Goal: Check status: Check status

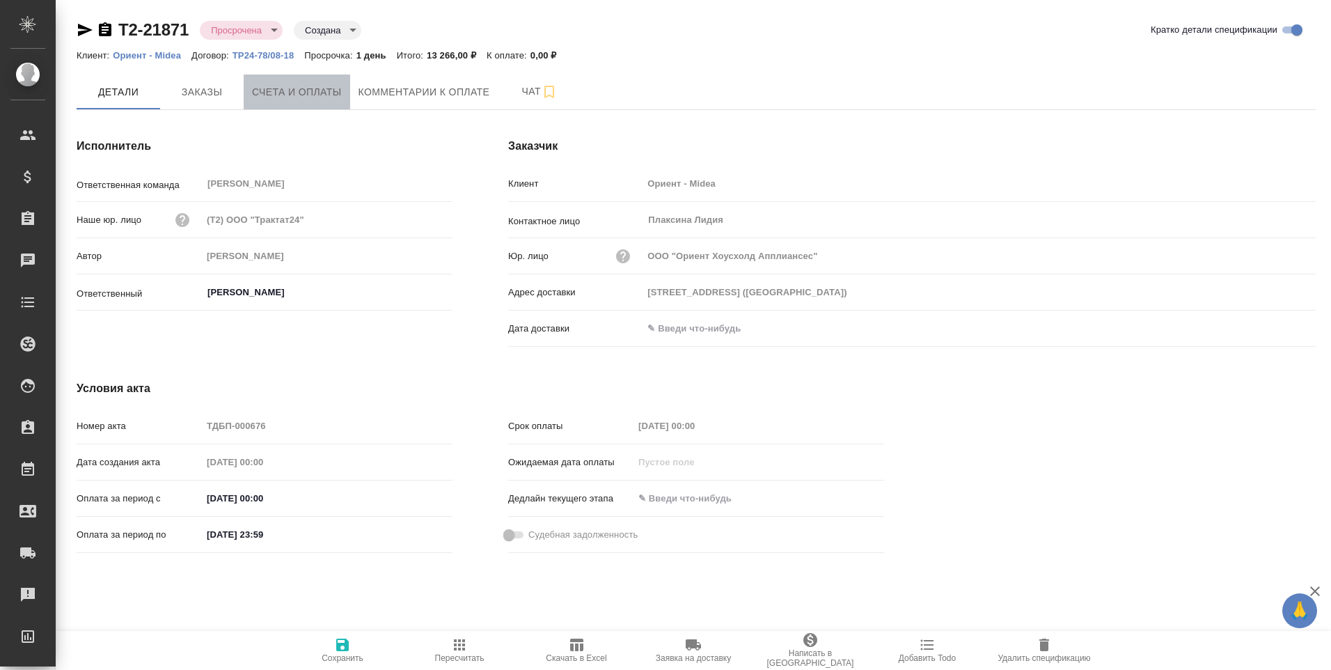
click at [294, 90] on span "Счета и оплаты" at bounding box center [297, 92] width 90 height 17
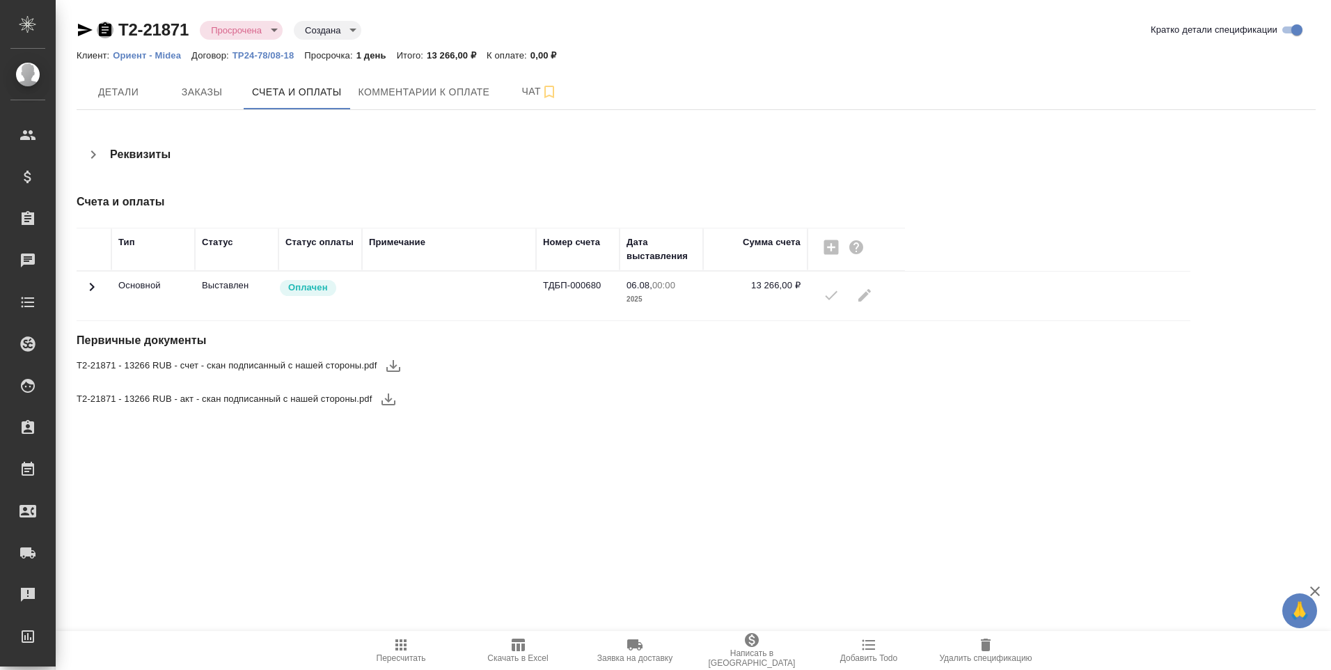
click at [106, 24] on icon "button" at bounding box center [105, 29] width 13 height 14
click at [107, 31] on icon "button" at bounding box center [105, 29] width 13 height 14
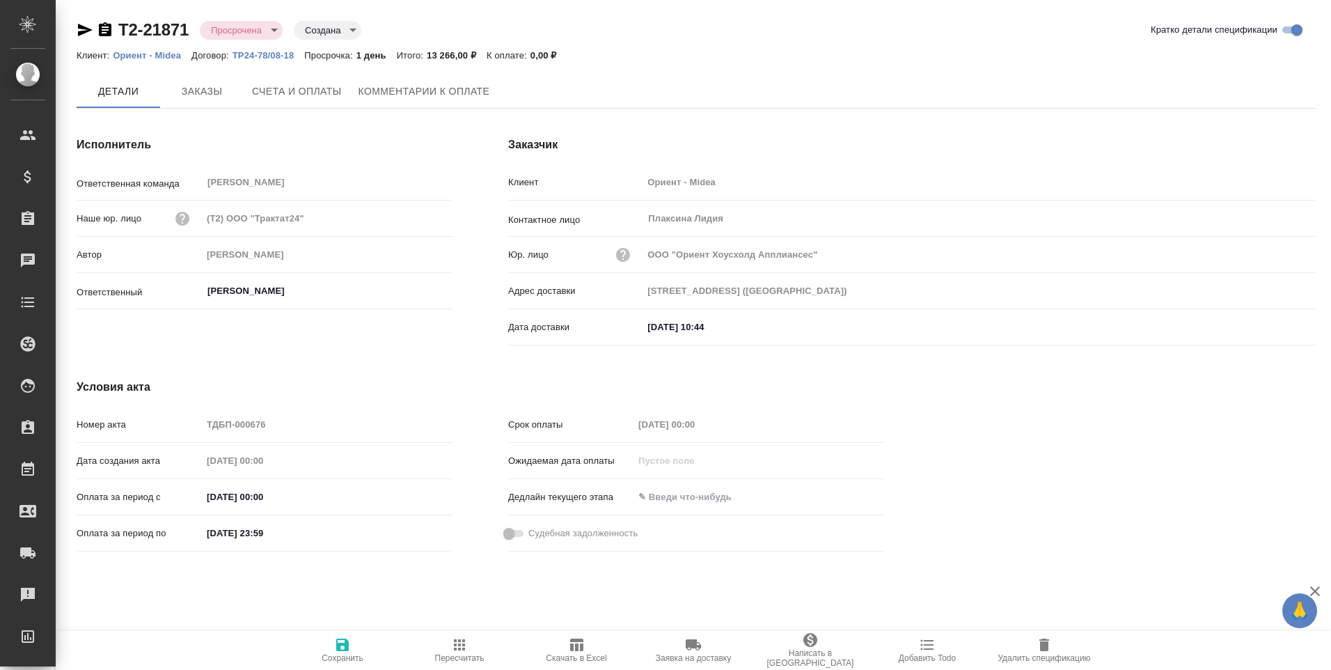
type input "Голубев Дмитрий"
click at [107, 26] on icon "button" at bounding box center [105, 29] width 13 height 14
